Goal: Transaction & Acquisition: Purchase product/service

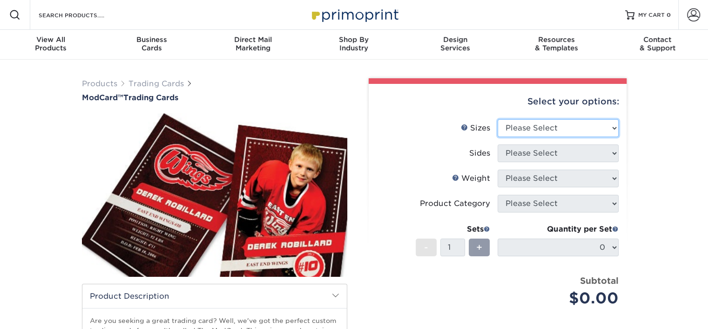
click at [544, 130] on select "Please Select 2.5" x 3.5"" at bounding box center [557, 128] width 121 height 18
select select "2.50x3.50"
click at [497, 119] on select "Please Select 2.5" x 3.5"" at bounding box center [557, 128] width 121 height 18
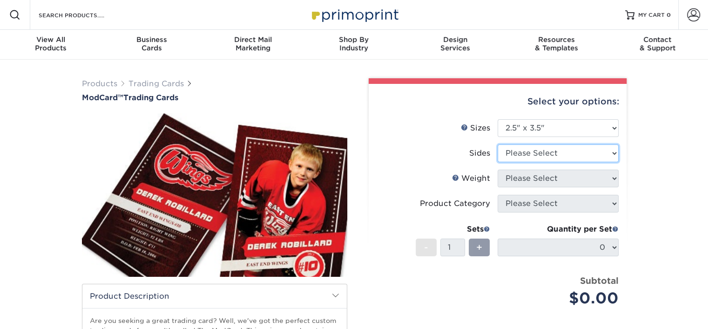
click at [538, 151] on select "Please Select Print Both Sides Print Front Only" at bounding box center [557, 153] width 121 height 18
select select "32d3c223-f82c-492b-b915-ba065a00862f"
click at [497, 144] on select "Please Select Print Both Sides Print Front Only" at bounding box center [557, 153] width 121 height 18
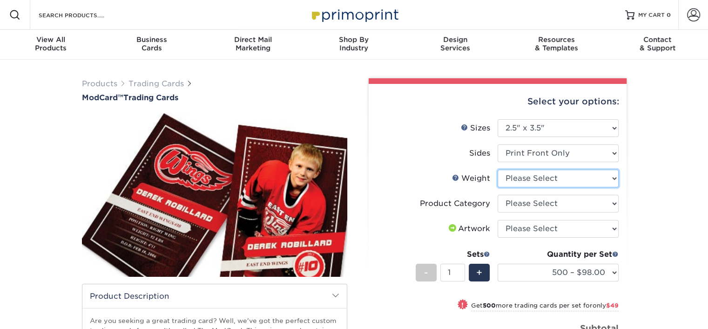
click at [551, 180] on select "Please Select 32PTUCBLK" at bounding box center [557, 178] width 121 height 18
select select "32PTUCBLK"
click at [497, 169] on select "Please Select 32PTUCBLK" at bounding box center [557, 178] width 121 height 18
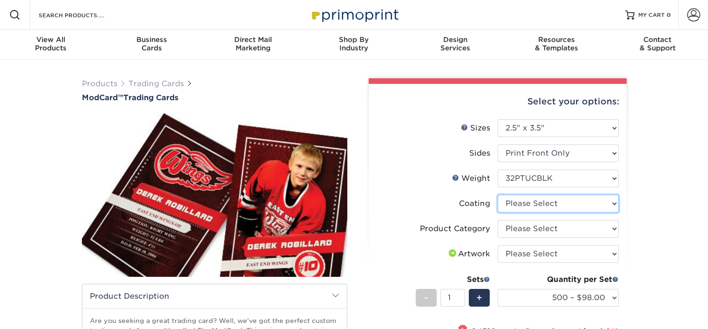
click at [543, 206] on select at bounding box center [557, 204] width 121 height 18
select select "3e7618de-abca-4bda-9f97-8b9129e913d8"
click at [497, 195] on select at bounding box center [557, 204] width 121 height 18
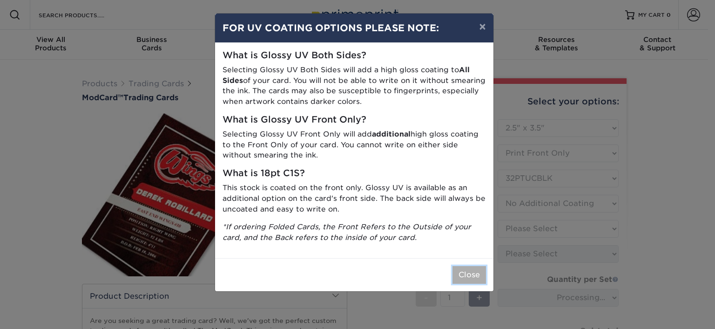
click at [464, 276] on button "Close" at bounding box center [469, 275] width 34 height 18
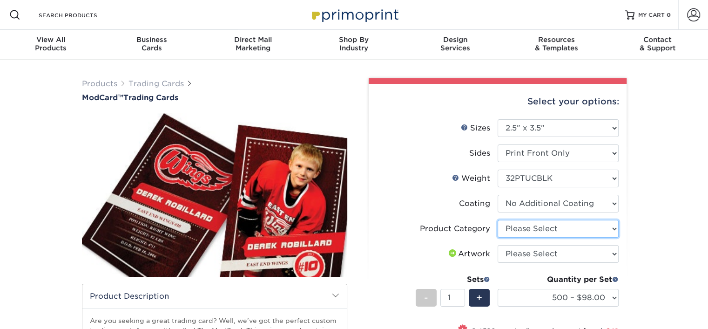
click at [564, 234] on select "Please Select Trading Cards" at bounding box center [557, 229] width 121 height 18
select select "c2f9bce9-36c2-409d-b101-c29d9d031e18"
click at [497, 220] on select "Please Select Trading Cards" at bounding box center [557, 229] width 121 height 18
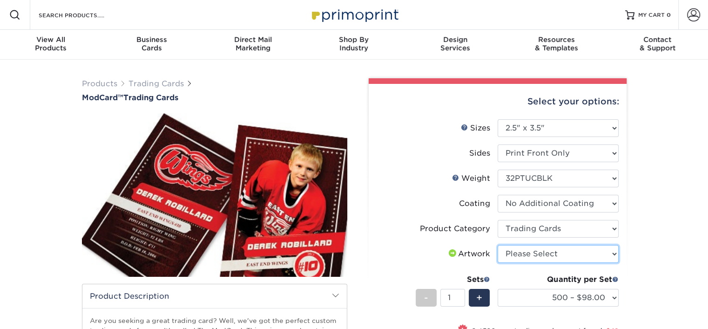
click at [563, 250] on select "Please Select I will upload files I need a design - $100" at bounding box center [557, 254] width 121 height 18
select select "upload"
click at [497, 245] on select "Please Select I will upload files I need a design - $100" at bounding box center [557, 254] width 121 height 18
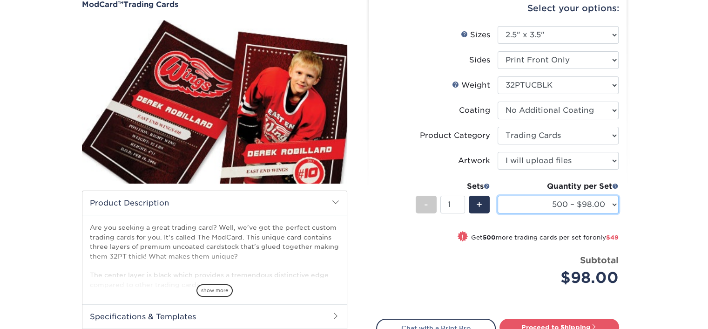
click at [602, 203] on select "500 – $98.00 1000 – $147.00" at bounding box center [557, 204] width 121 height 18
select select "1000 – $147.00"
click at [497, 195] on select "500 – $98.00 1000 – $147.00" at bounding box center [557, 204] width 121 height 18
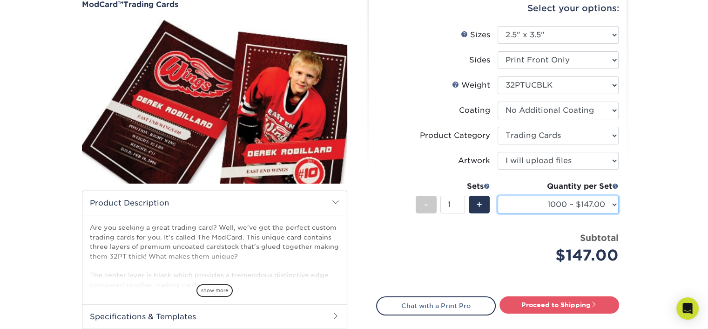
click at [607, 207] on select "500 – $98.00 1000 – $147.00" at bounding box center [557, 204] width 121 height 18
click at [608, 201] on select "500 – $98.00 1000 – $147.00" at bounding box center [557, 204] width 121 height 18
click at [614, 201] on select "500 – $98.00 1000 – $147.00" at bounding box center [557, 204] width 121 height 18
